Goal: Information Seeking & Learning: Learn about a topic

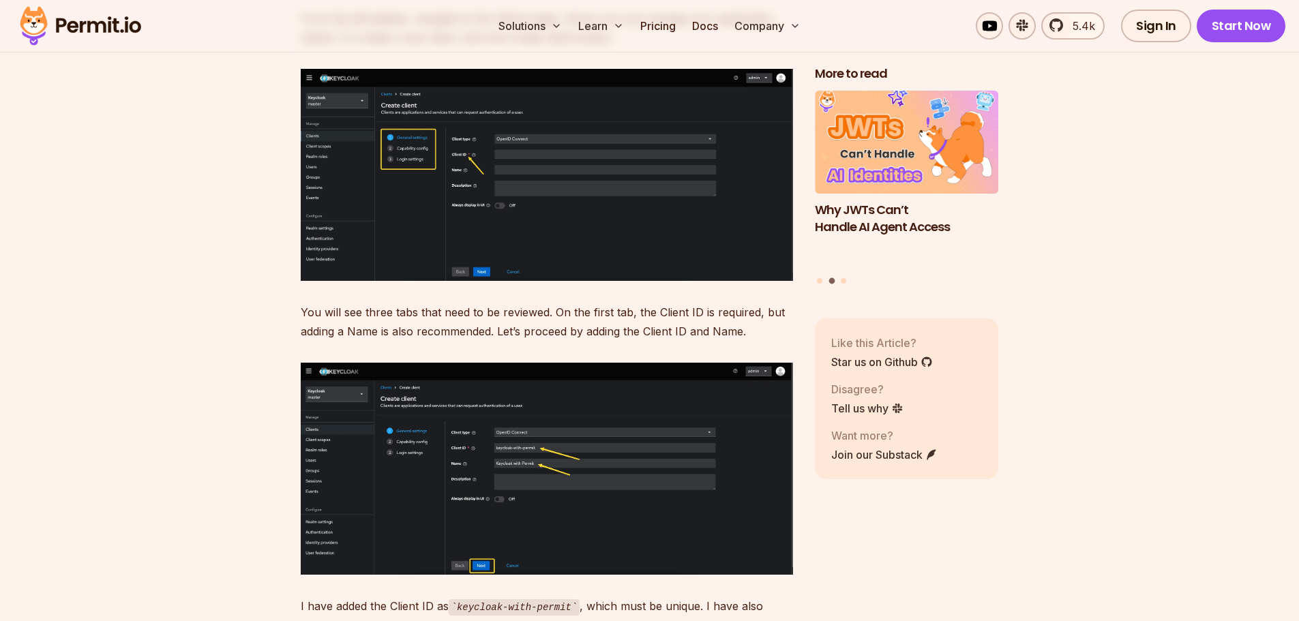
scroll to position [5863, 0]
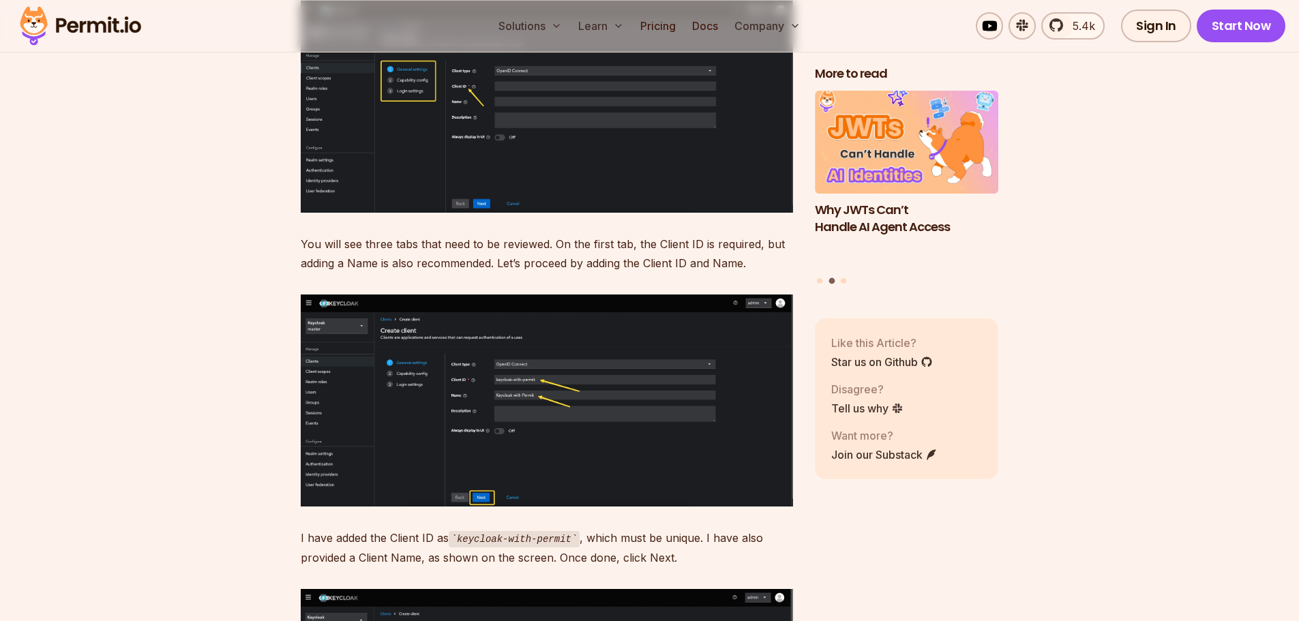
click at [461, 382] on img at bounding box center [547, 401] width 492 height 212
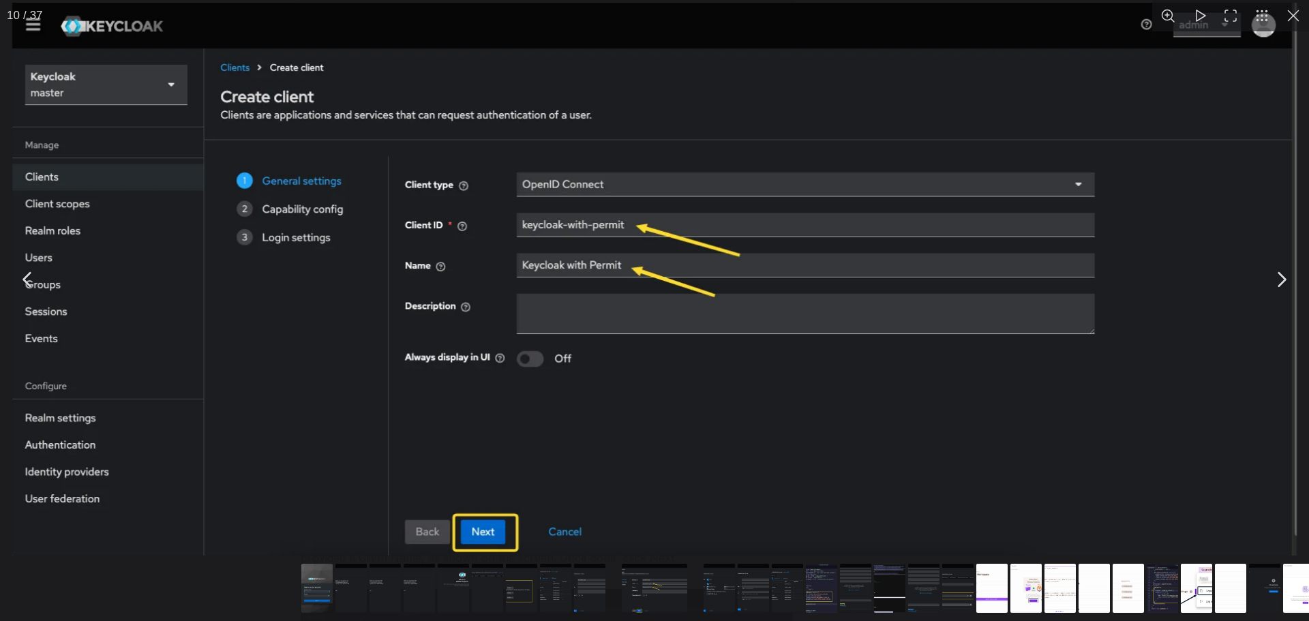
click at [461, 382] on img "You can close this modal content with the ESC key" at bounding box center [654, 279] width 1284 height 553
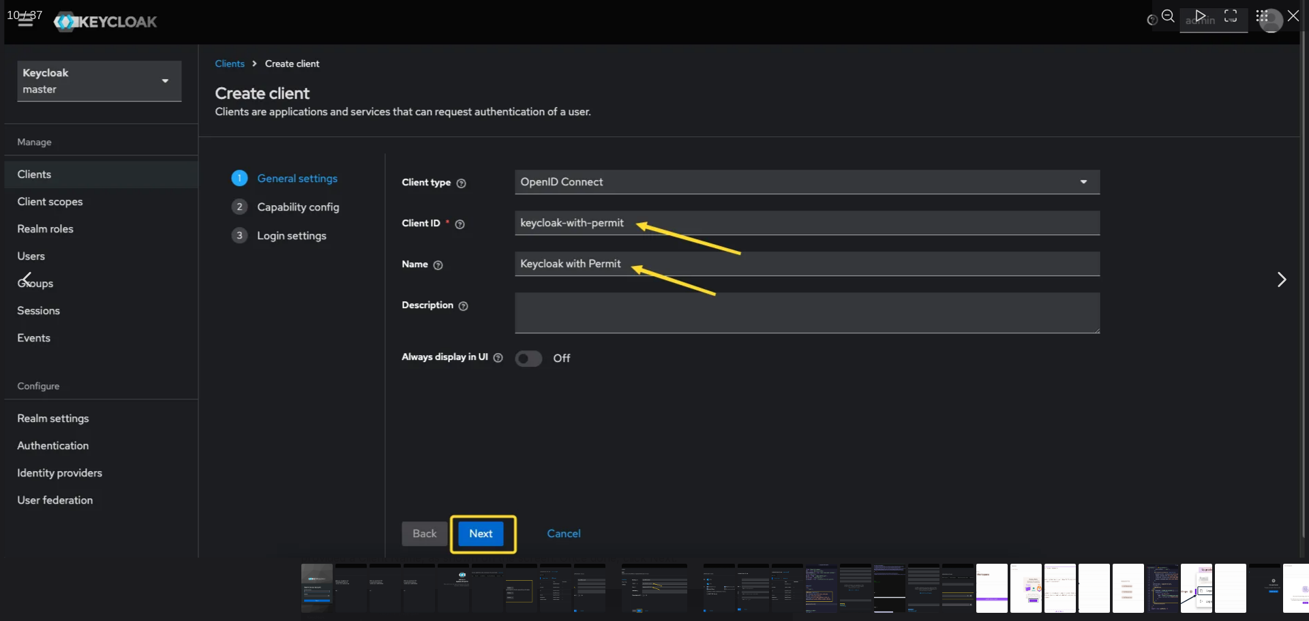
click at [461, 382] on img "You can close this modal content with the ESC key" at bounding box center [654, 278] width 1300 height 560
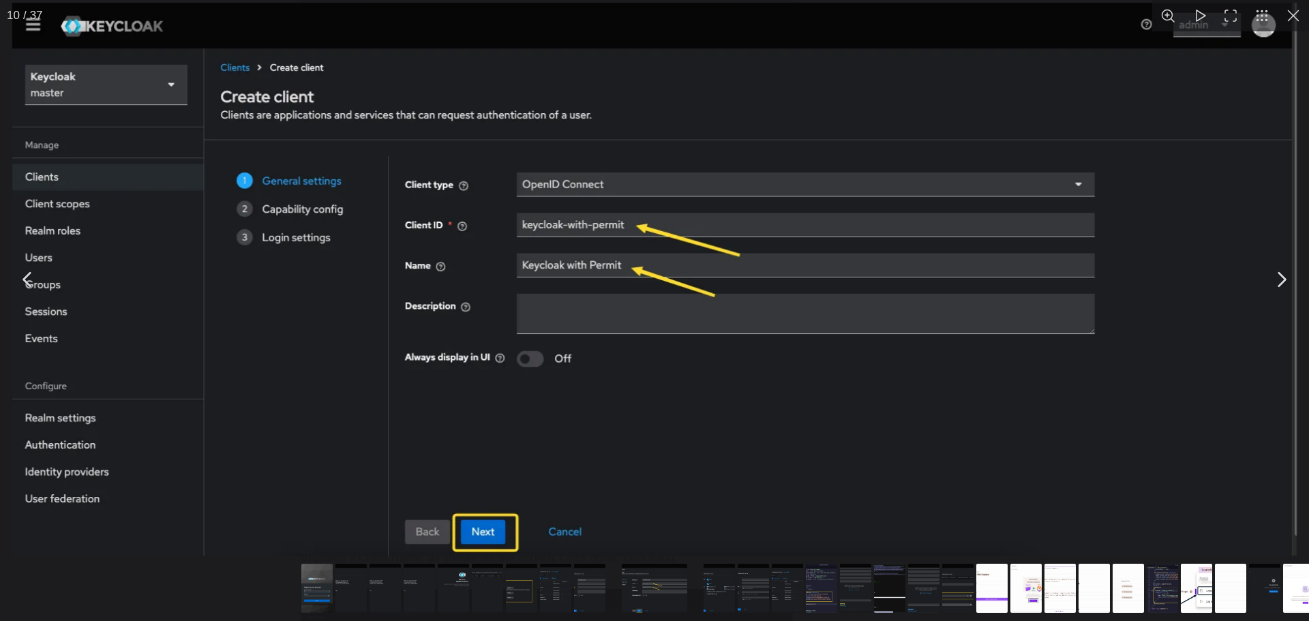
click at [170, 580] on div "You can close this modal content with the ESC key" at bounding box center [654, 589] width 1309 height 63
click at [1286, 26] on button "You can close this modal content with the ESC key" at bounding box center [1293, 15] width 31 height 31
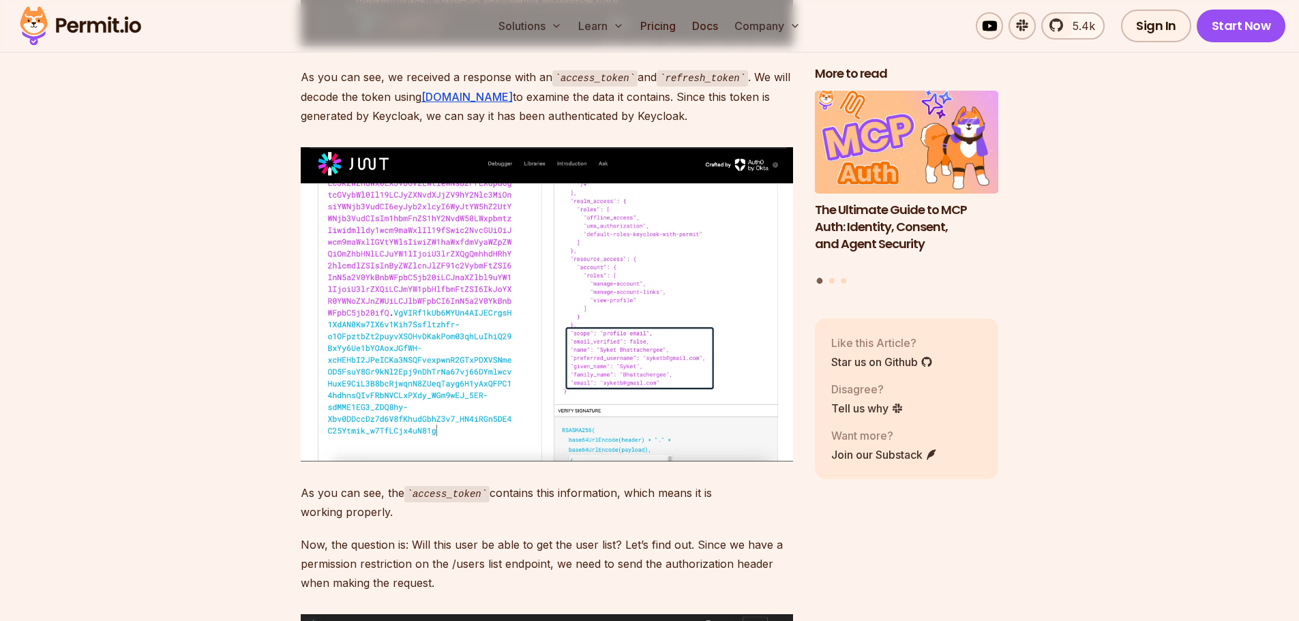
scroll to position [18476, 0]
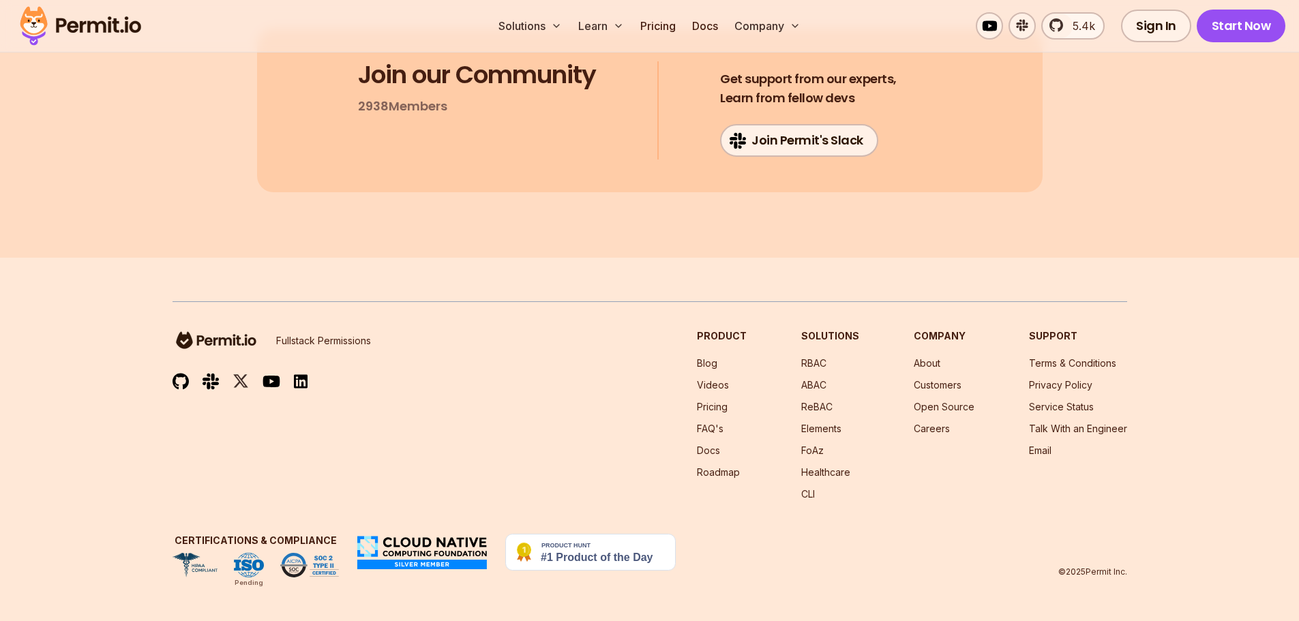
scroll to position [23998, 0]
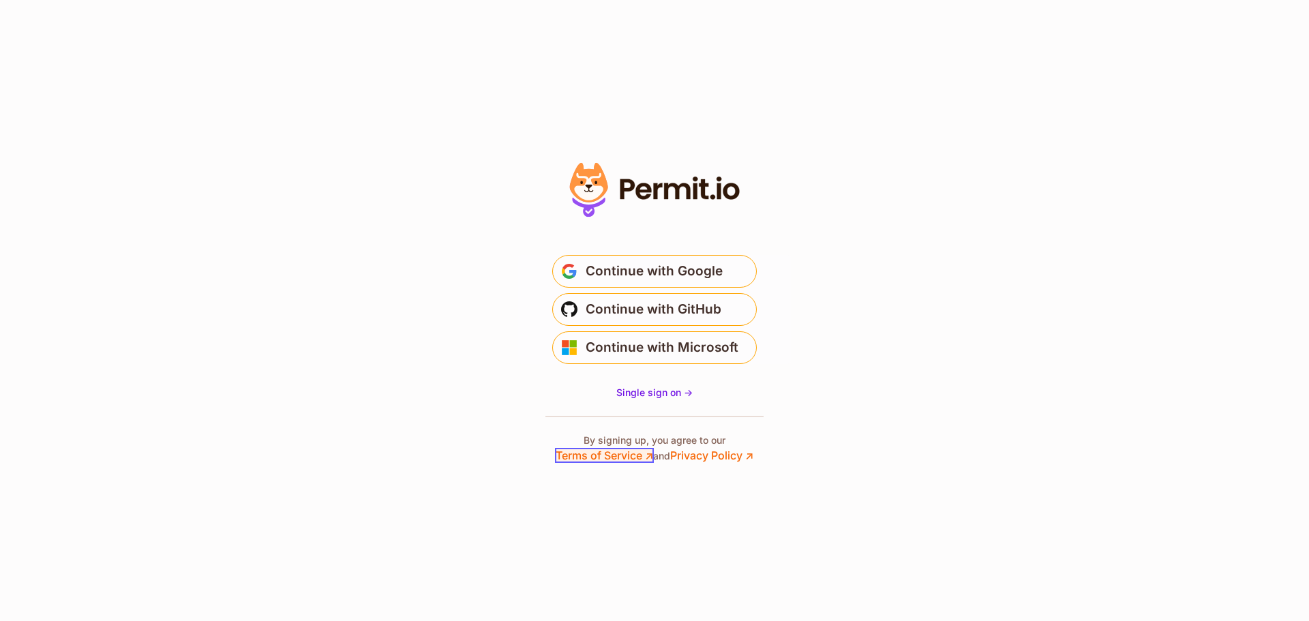
click at [607, 457] on link "Terms of Service ↗" at bounding box center [604, 456] width 97 height 14
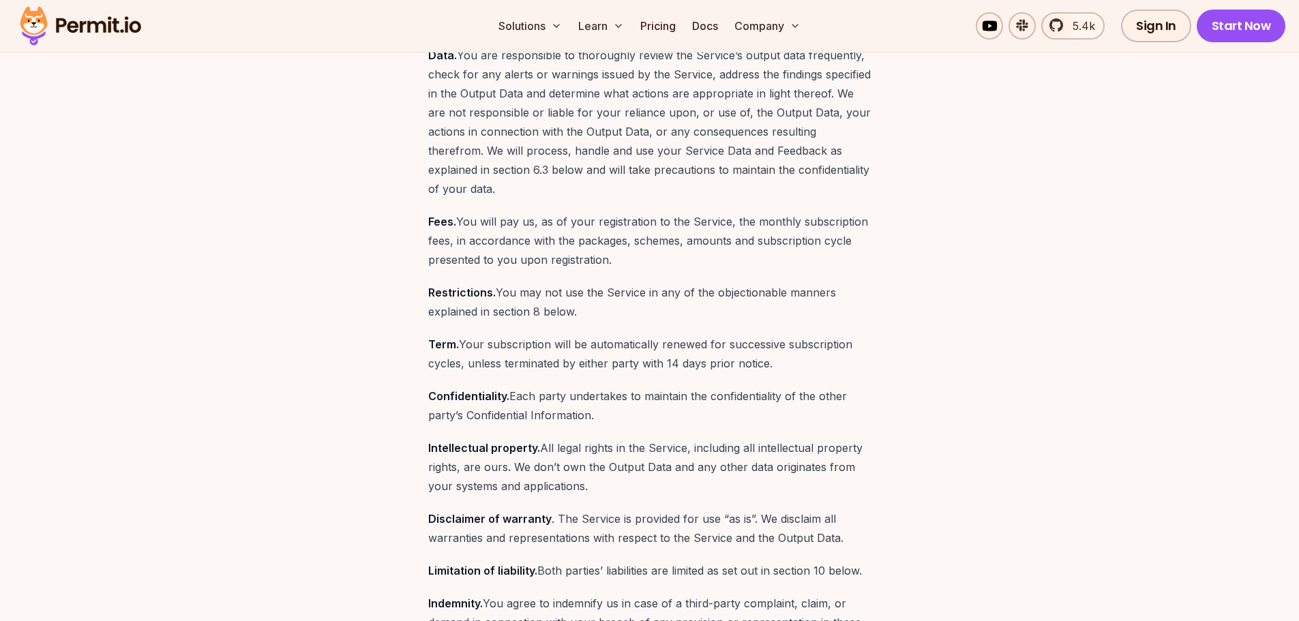
scroll to position [954, 0]
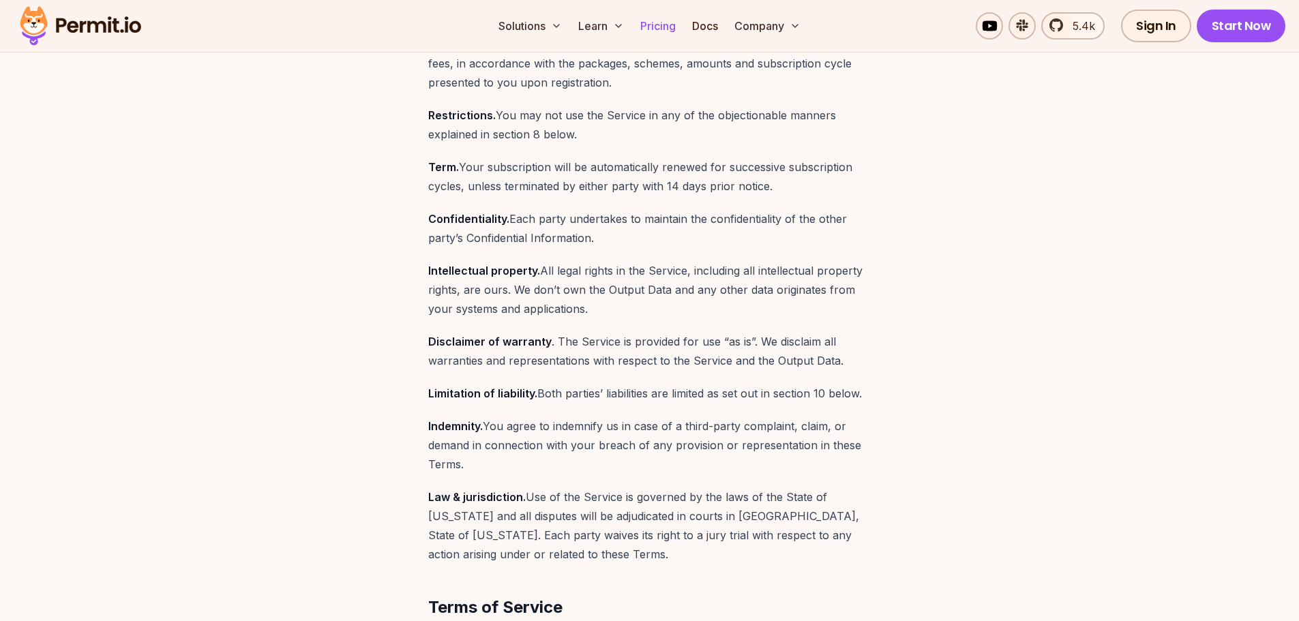
click at [661, 17] on link "Pricing" at bounding box center [658, 25] width 46 height 27
